Goal: Transaction & Acquisition: Purchase product/service

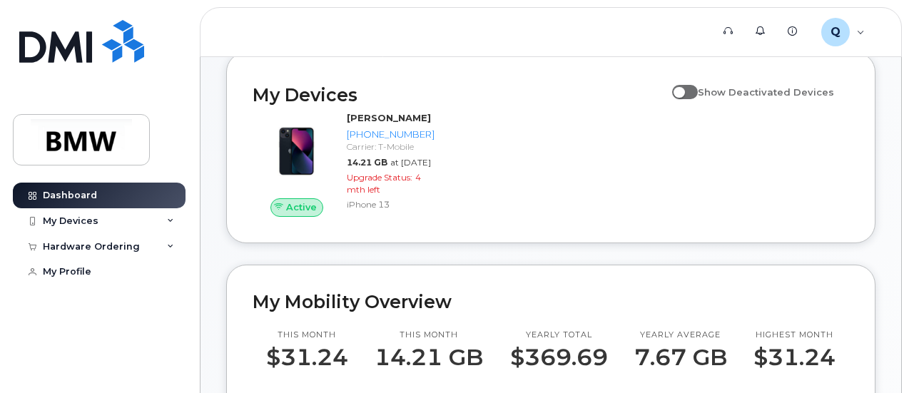
scroll to position [143, 0]
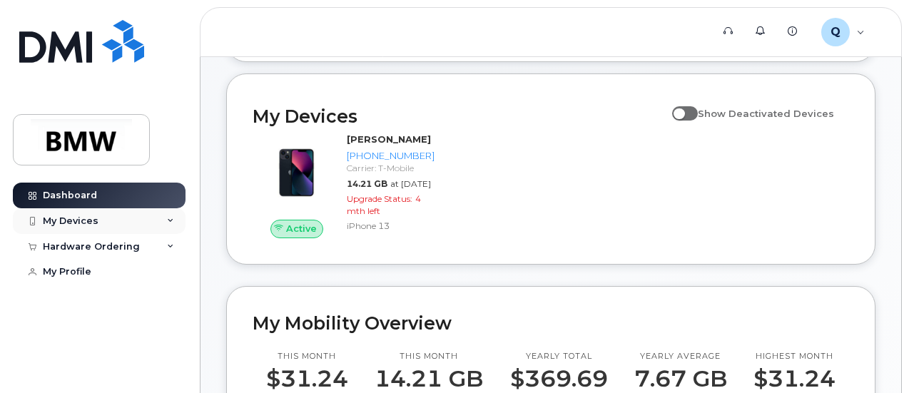
click at [76, 222] on div "My Devices" at bounding box center [71, 220] width 56 height 11
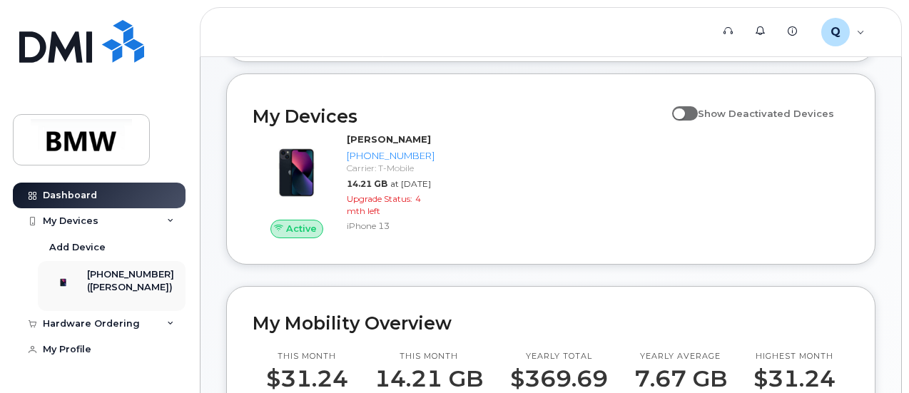
scroll to position [3, 0]
click at [167, 218] on icon at bounding box center [170, 221] width 7 height 7
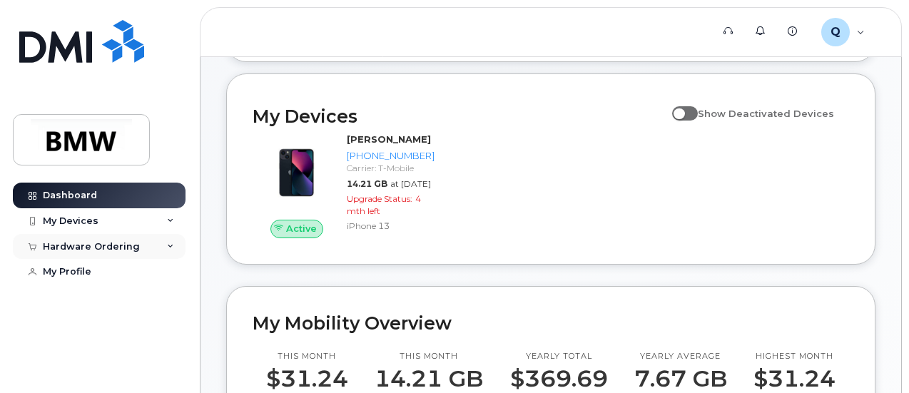
click at [175, 245] on div "Hardware Ordering" at bounding box center [99, 247] width 173 height 26
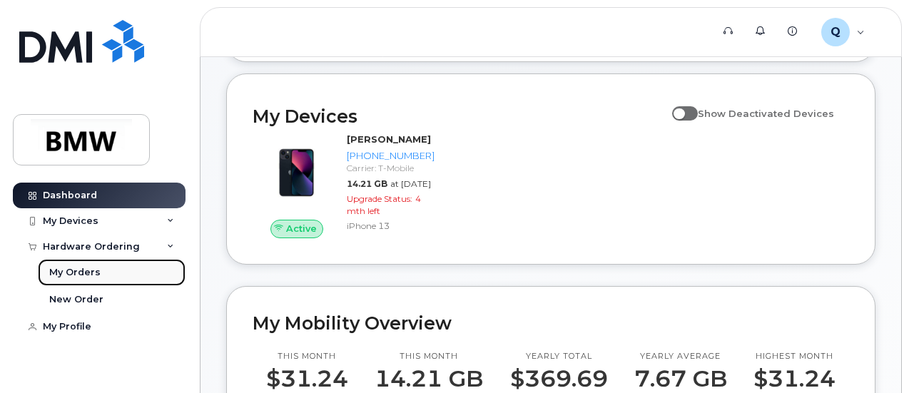
click at [78, 269] on div "My Orders" at bounding box center [74, 272] width 51 height 13
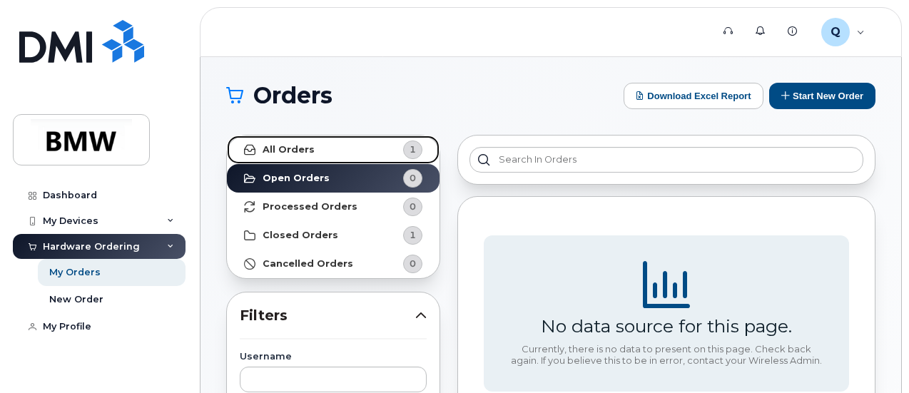
click at [287, 152] on strong "All Orders" at bounding box center [289, 149] width 52 height 11
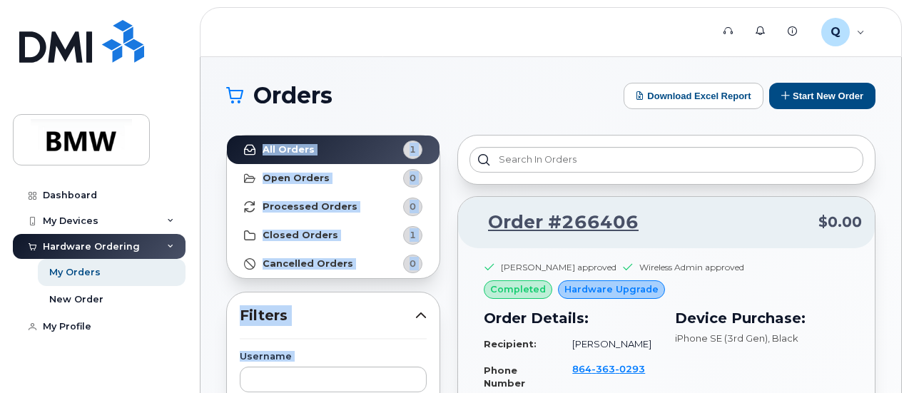
drag, startPoint x: 908, startPoint y: 88, endPoint x: 900, endPoint y: 119, distance: 31.5
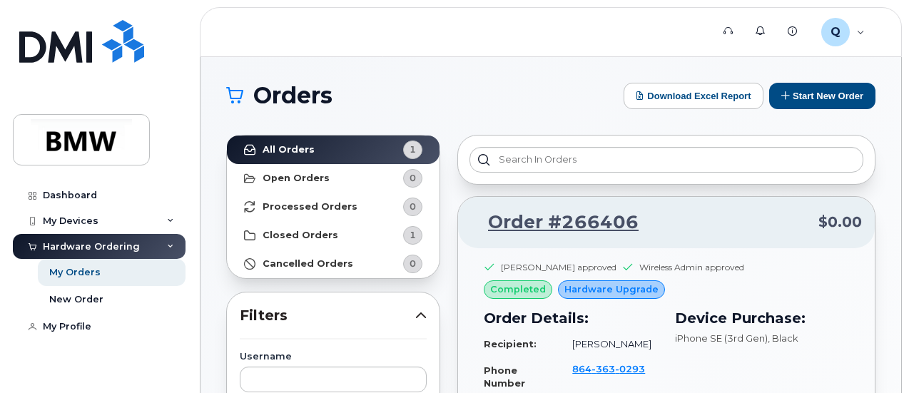
click at [595, 41] on header "Support Alerts Knowledge Base Q QT03850 Employee English Français Sign out" at bounding box center [551, 32] width 702 height 50
click at [78, 225] on div "My Devices" at bounding box center [71, 220] width 56 height 11
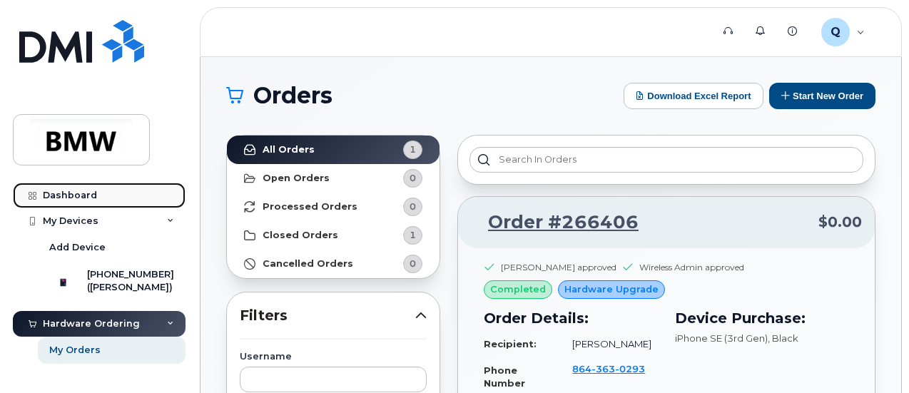
click at [73, 193] on div "Dashboard" at bounding box center [70, 195] width 54 height 11
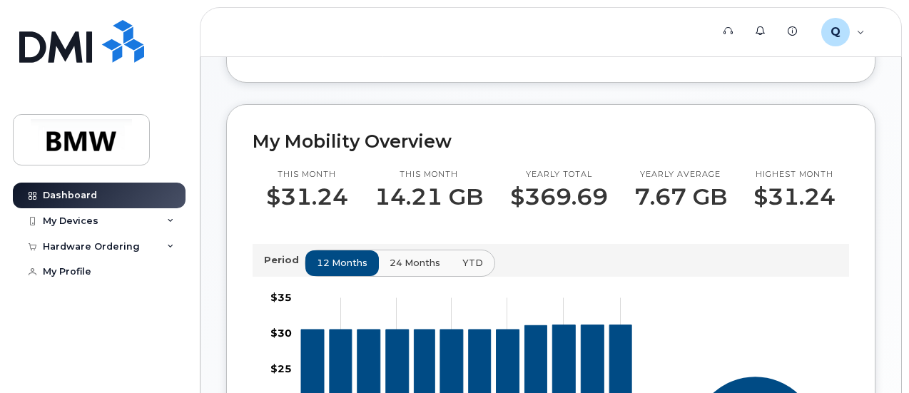
scroll to position [357, 0]
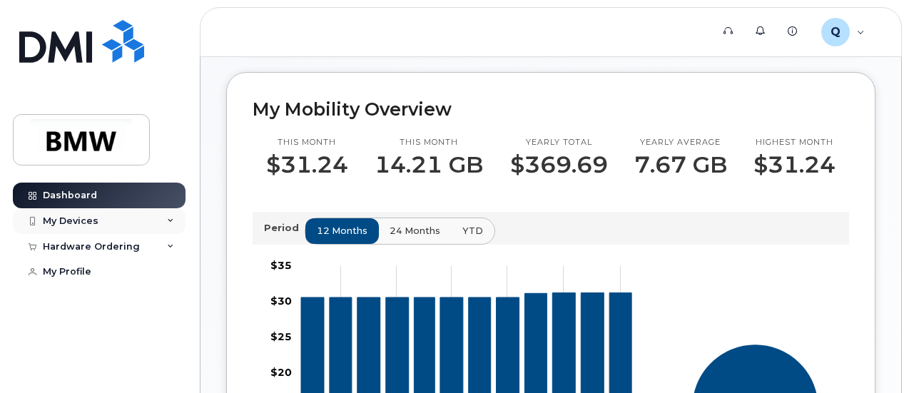
click at [70, 221] on div "My Devices" at bounding box center [71, 220] width 56 height 11
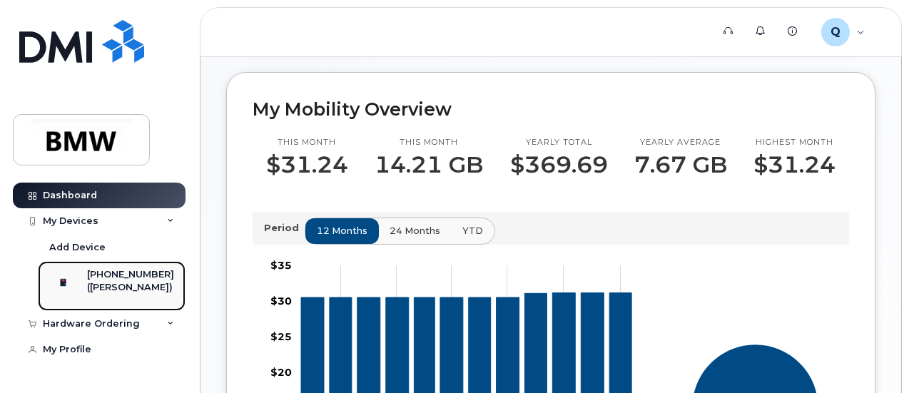
click at [120, 275] on div "[PHONE_NUMBER]" at bounding box center [130, 274] width 87 height 13
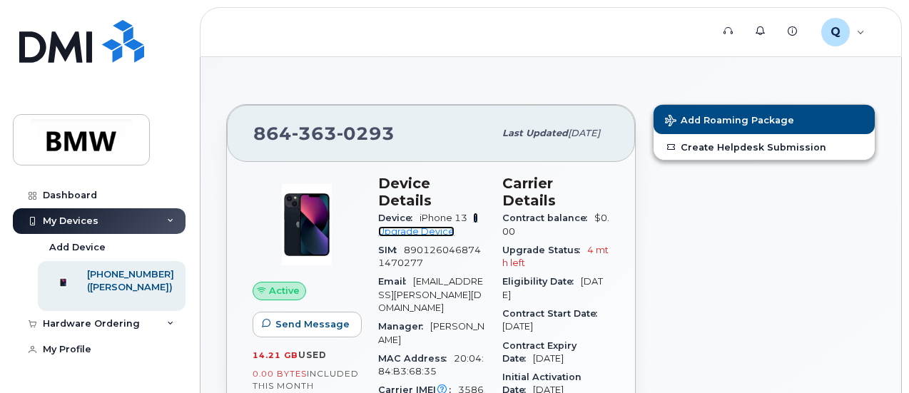
click at [402, 213] on link "+ Upgrade Device" at bounding box center [428, 225] width 100 height 24
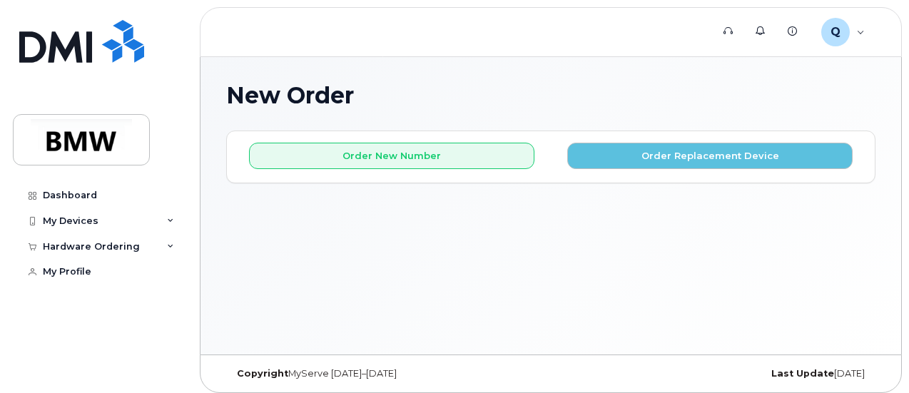
scroll to position [6, 0]
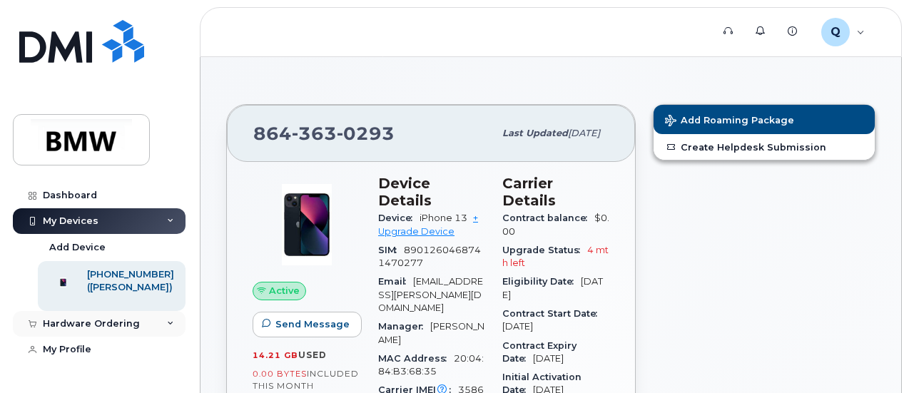
scroll to position [3, 0]
click at [168, 327] on icon at bounding box center [170, 323] width 7 height 7
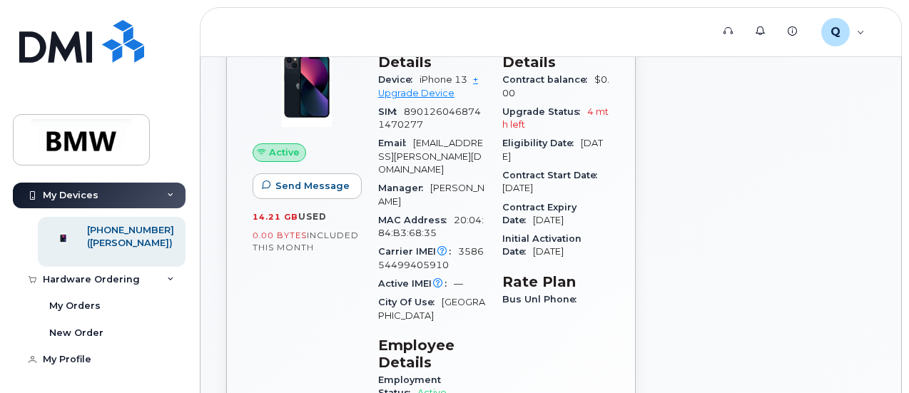
scroll to position [57, 0]
click at [78, 309] on div "My Orders" at bounding box center [74, 305] width 51 height 13
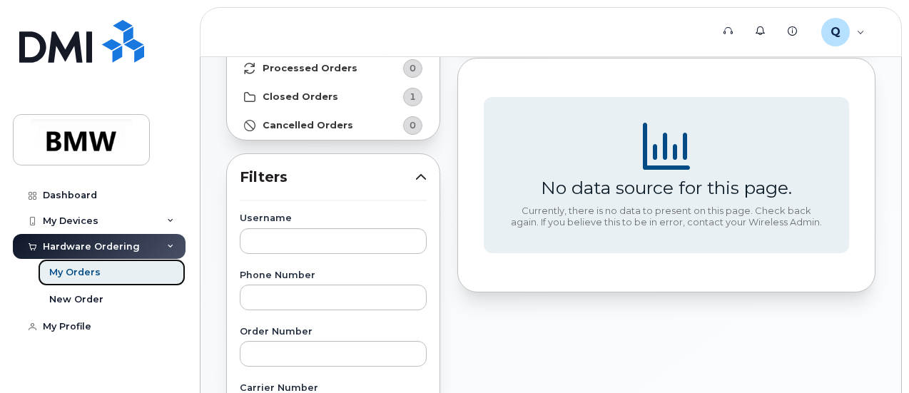
scroll to position [214, 0]
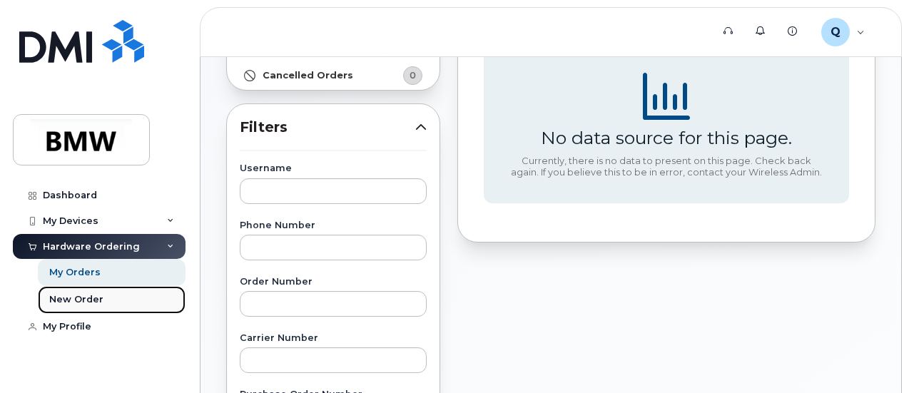
click at [73, 300] on div "New Order" at bounding box center [76, 299] width 54 height 13
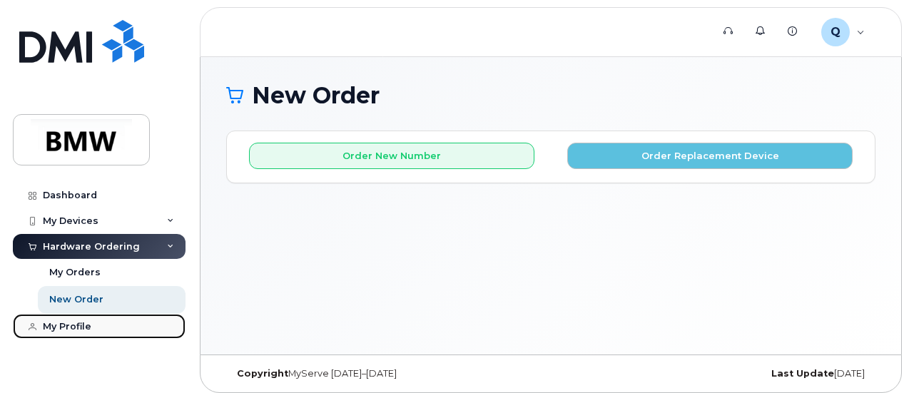
click at [47, 326] on div "My Profile" at bounding box center [67, 326] width 49 height 11
